Goal: Book appointment/travel/reservation

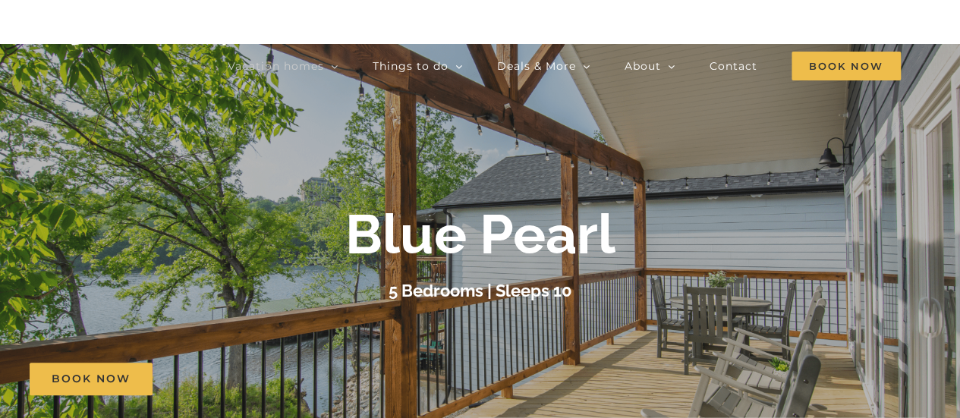
scroll to position [76, 0]
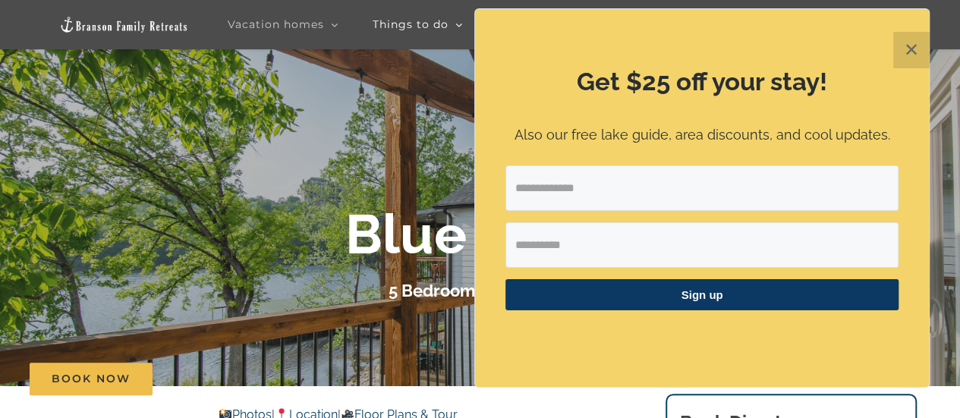
click at [916, 48] on button "✕" at bounding box center [911, 50] width 36 height 36
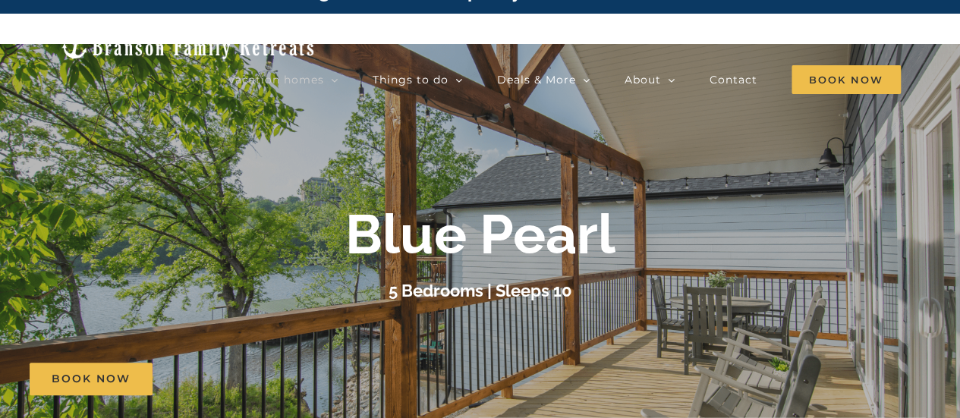
scroll to position [0, 0]
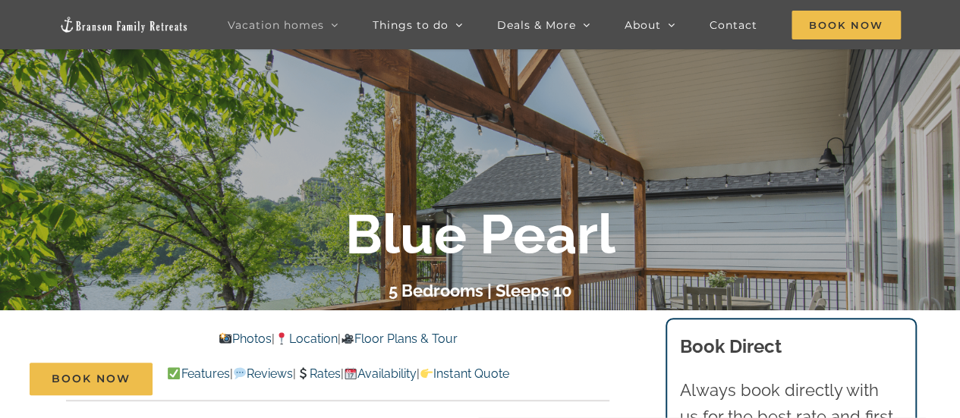
click at [218, 335] on link "Photos" at bounding box center [244, 338] width 53 height 14
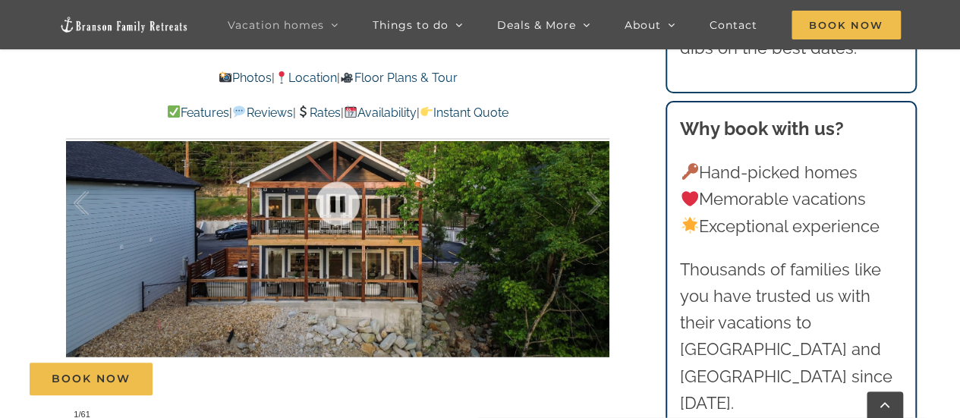
scroll to position [906, 0]
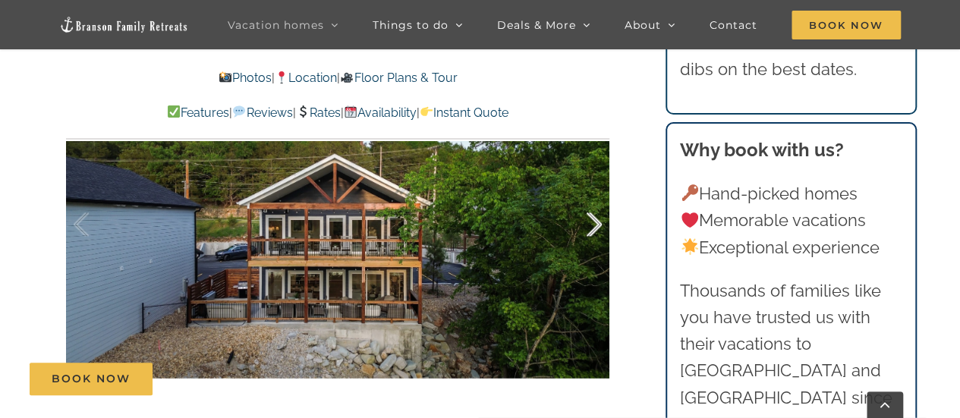
click at [597, 225] on div at bounding box center [578, 225] width 47 height 94
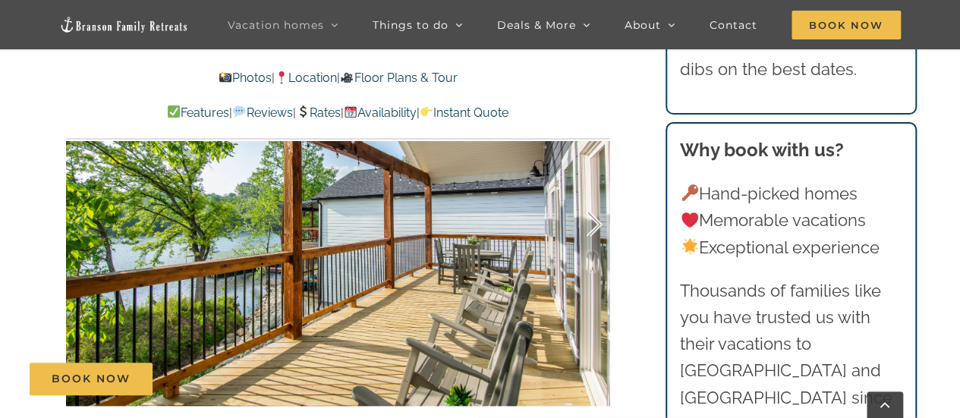
click at [597, 225] on div at bounding box center [578, 225] width 47 height 94
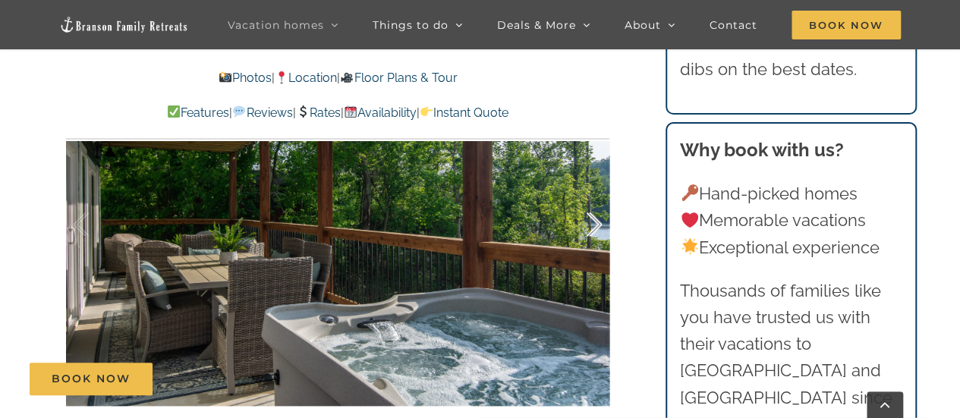
click at [597, 225] on div at bounding box center [578, 225] width 47 height 94
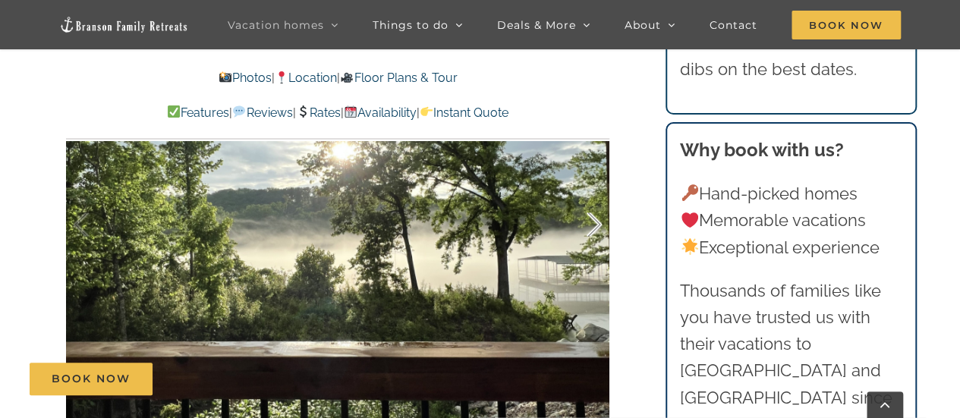
click at [597, 225] on div at bounding box center [578, 225] width 47 height 94
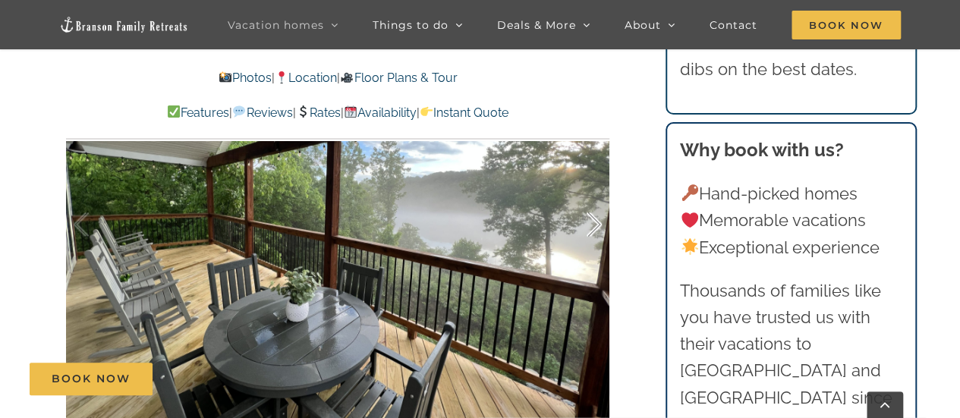
click at [597, 225] on div at bounding box center [578, 225] width 47 height 94
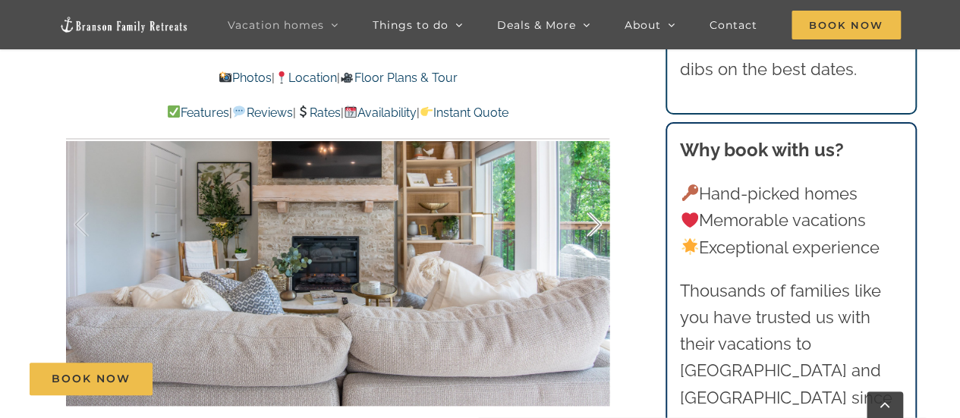
click at [597, 225] on div at bounding box center [578, 225] width 47 height 94
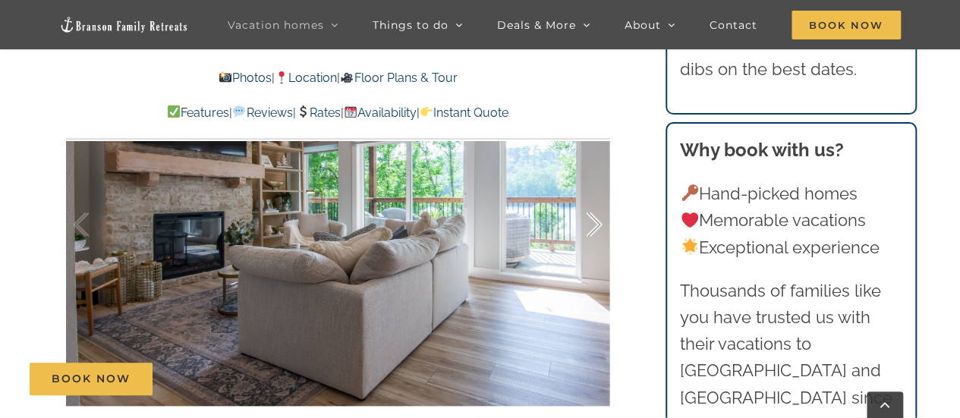
click at [597, 225] on div at bounding box center [578, 225] width 47 height 94
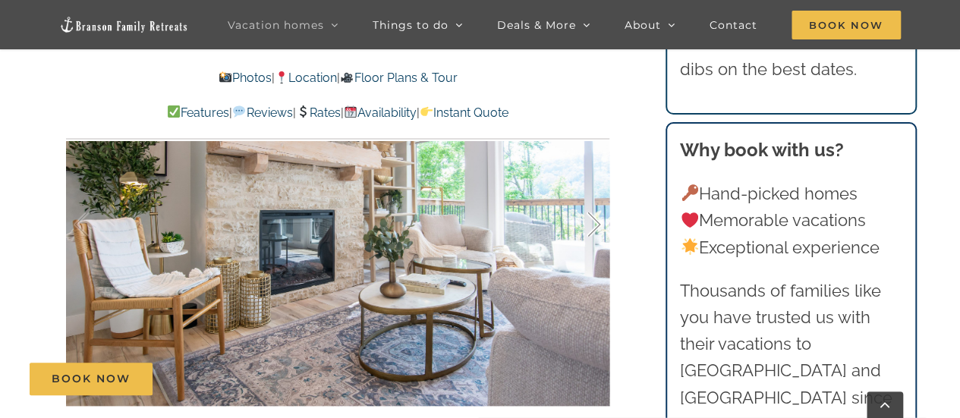
click at [597, 225] on div at bounding box center [578, 225] width 47 height 94
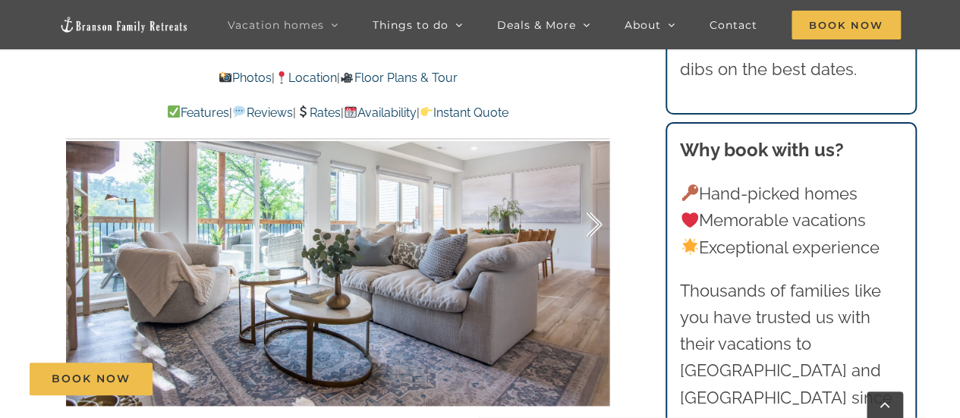
click at [597, 225] on div at bounding box center [578, 225] width 47 height 94
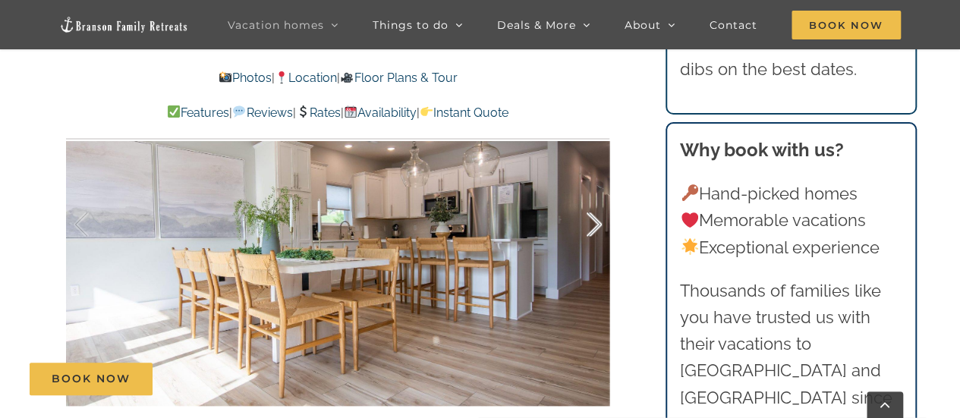
click at [597, 225] on div at bounding box center [578, 225] width 47 height 94
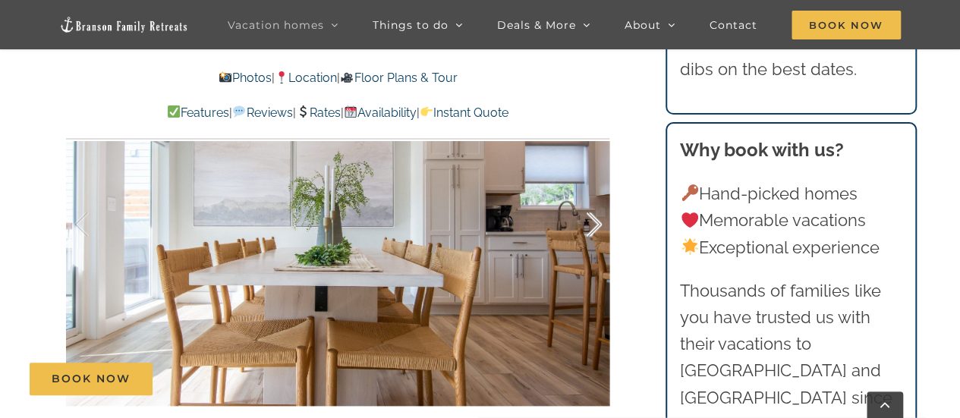
click at [597, 225] on div at bounding box center [578, 225] width 47 height 94
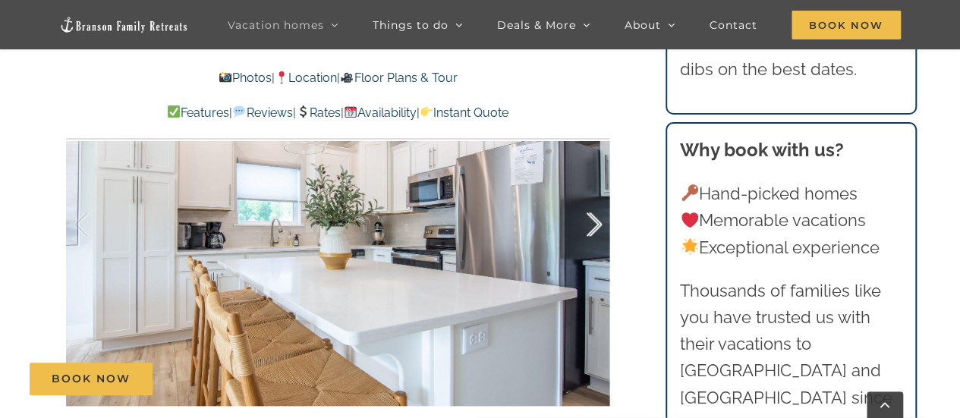
click at [597, 225] on div at bounding box center [578, 225] width 47 height 94
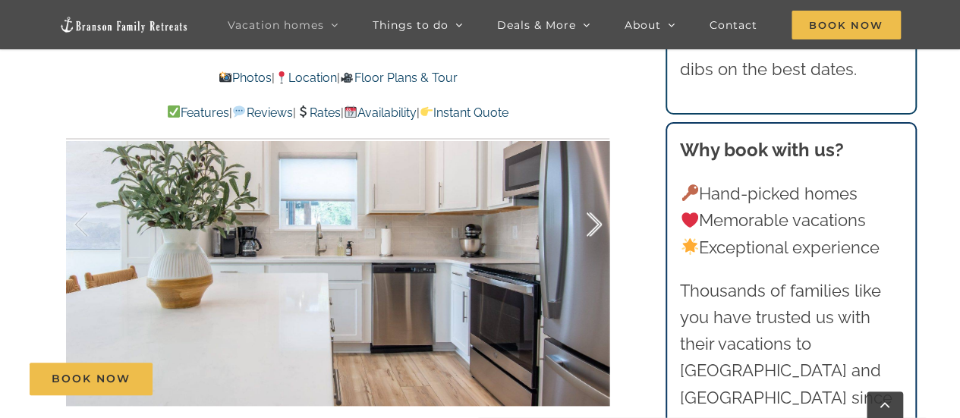
click at [597, 225] on div at bounding box center [578, 225] width 47 height 94
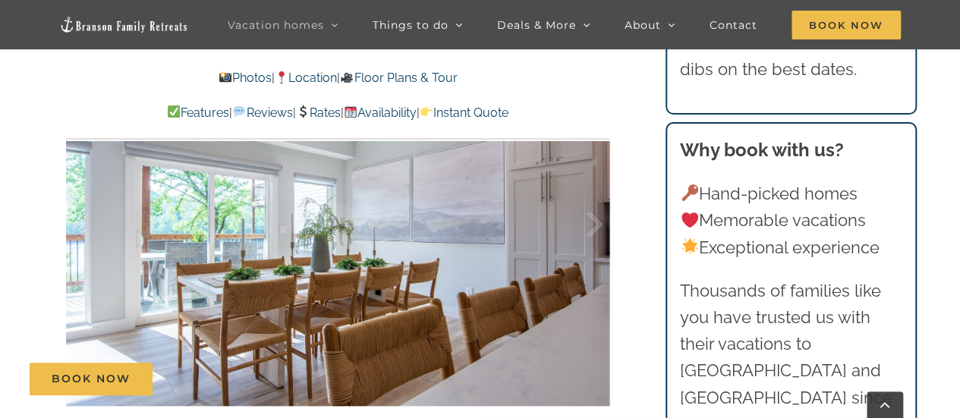
click at [395, 110] on link "Availability" at bounding box center [380, 112] width 73 height 14
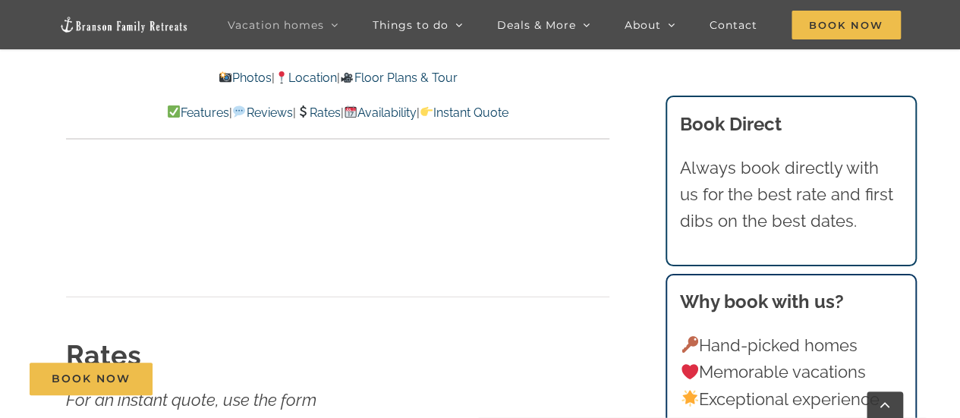
scroll to position [7825, 0]
click at [528, 372] on div "Book Now" at bounding box center [491, 379] width 922 height 33
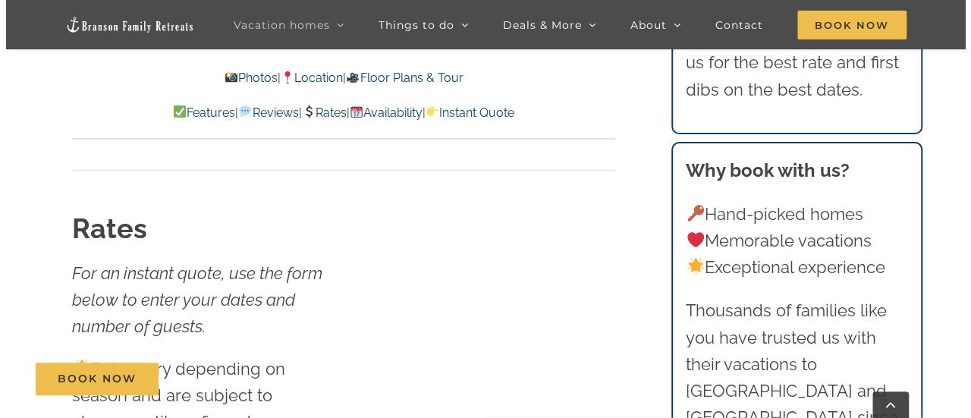
scroll to position [7976, 0]
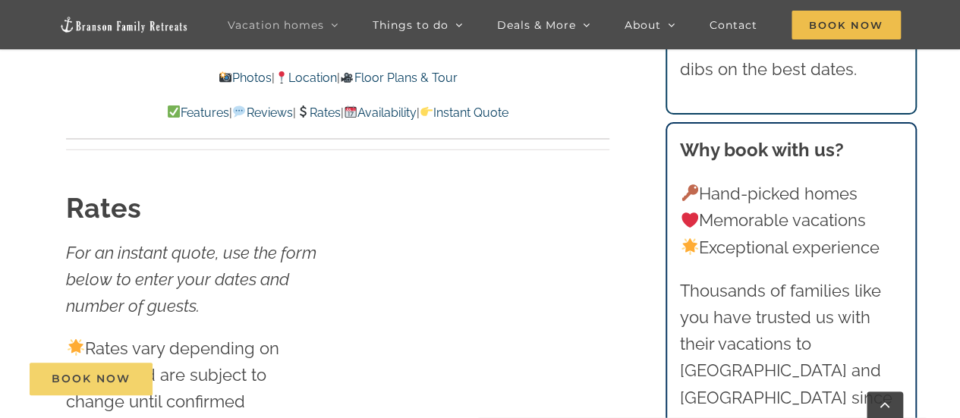
click at [121, 375] on span "Book Now" at bounding box center [91, 378] width 79 height 13
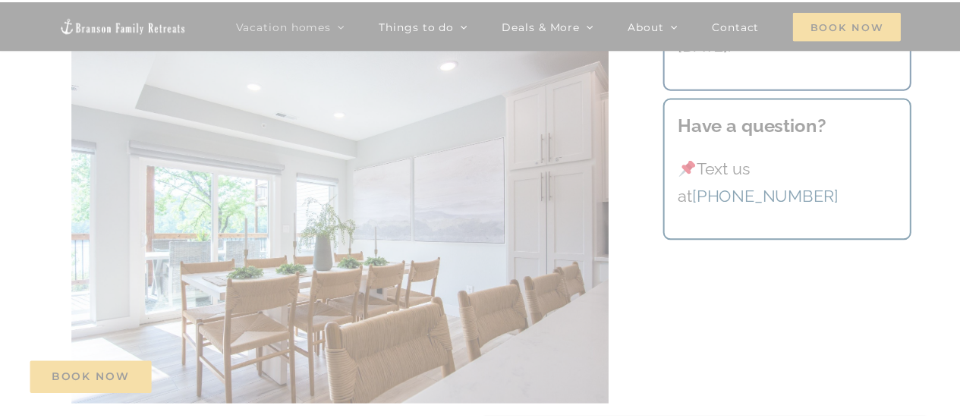
scroll to position [152, 0]
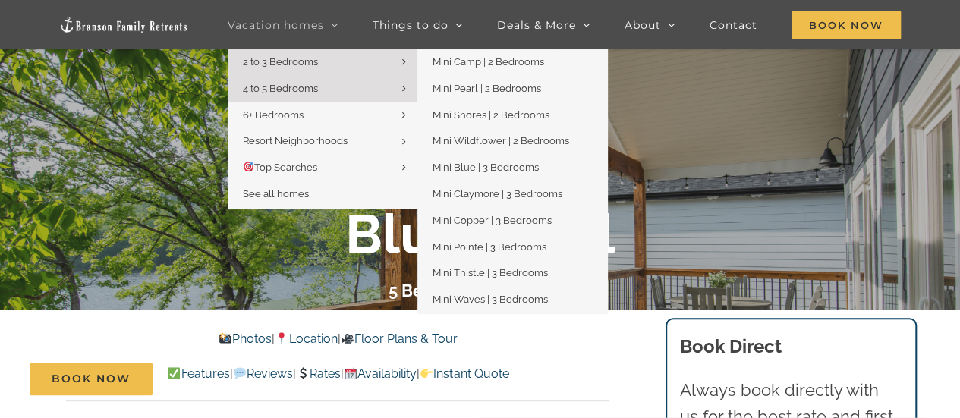
click at [290, 57] on span "2 to 3 Bedrooms" at bounding box center [280, 61] width 75 height 11
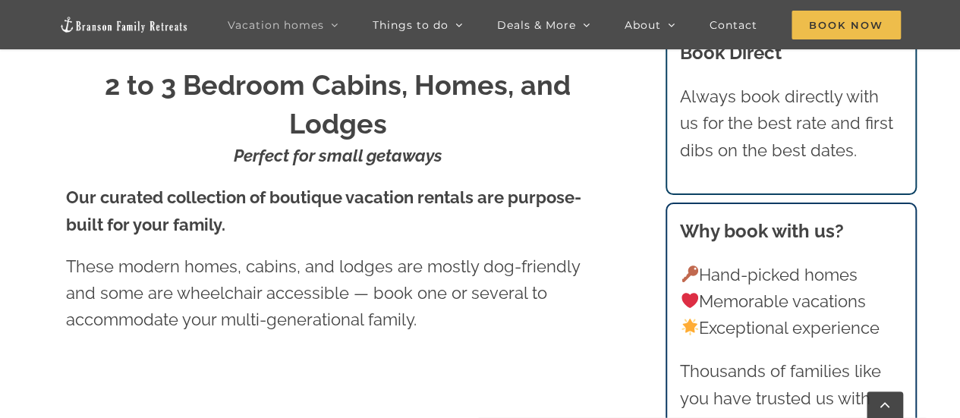
scroll to position [455, 0]
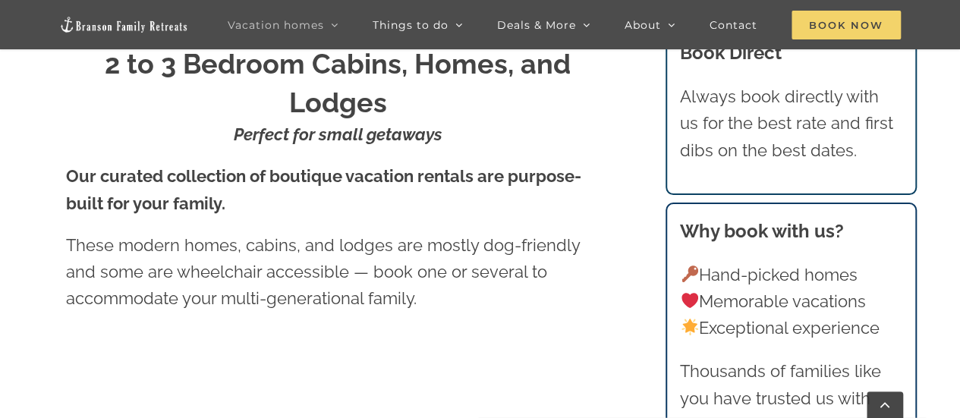
click at [861, 19] on span "Book Now" at bounding box center [845, 25] width 109 height 29
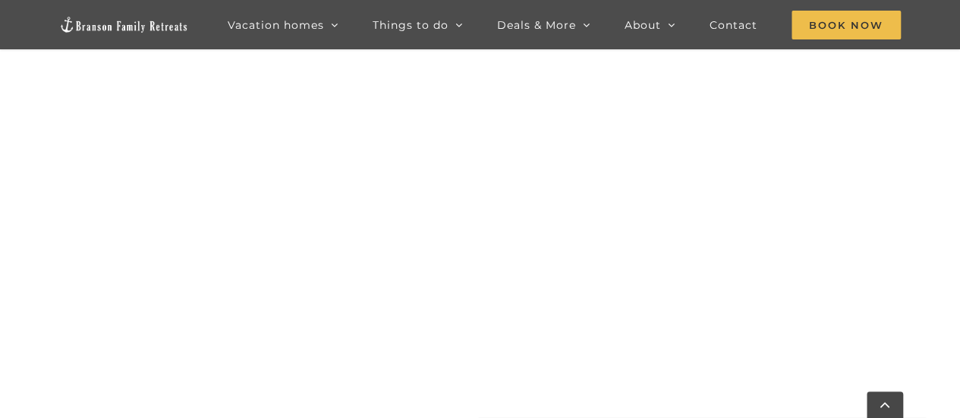
scroll to position [721, 0]
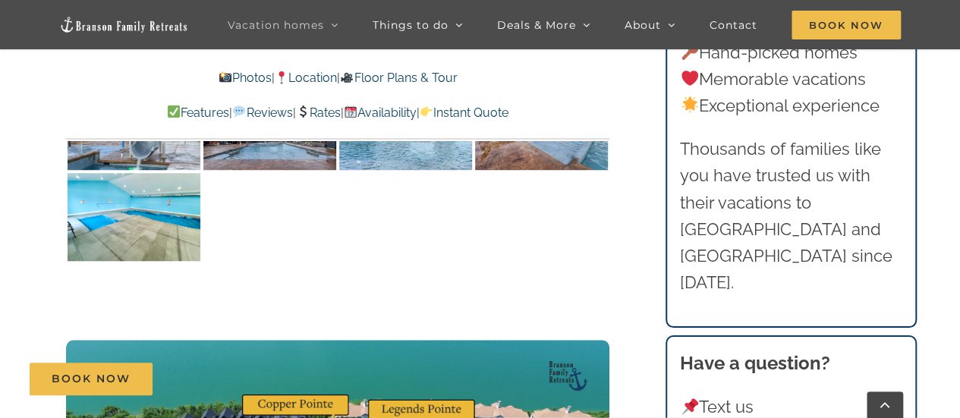
scroll to position [3565, 0]
